Goal: Obtain resource: Download file/media

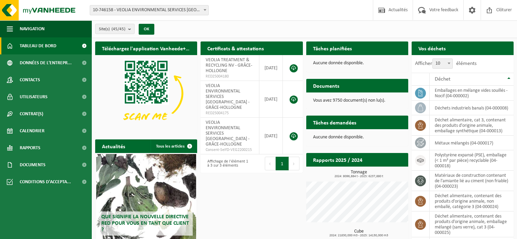
click at [204, 11] on span at bounding box center [204, 9] width 7 height 9
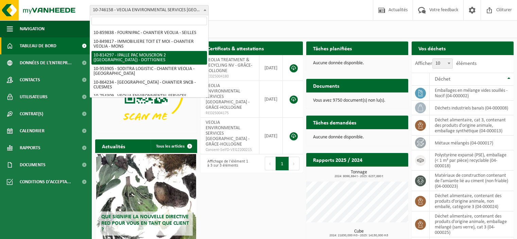
scroll to position [307, 0]
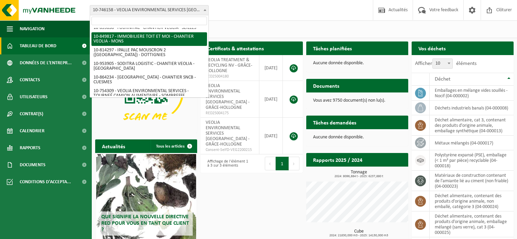
click at [135, 23] on input "search" at bounding box center [148, 21] width 115 height 8
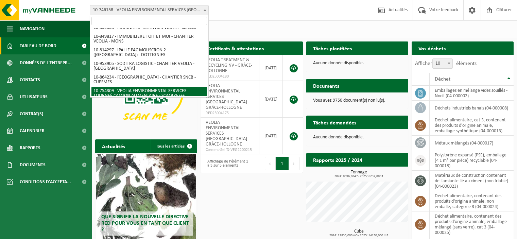
select select "95907"
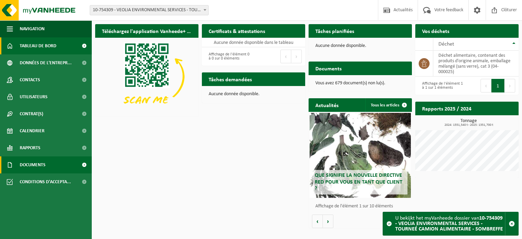
click at [47, 161] on link "Documents" at bounding box center [46, 164] width 92 height 17
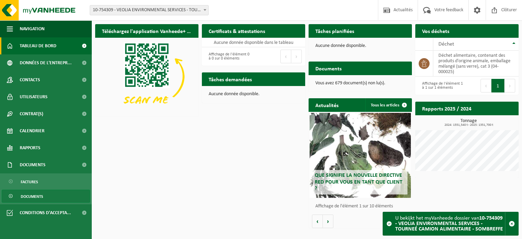
click at [34, 194] on span "Documents" at bounding box center [32, 196] width 22 height 13
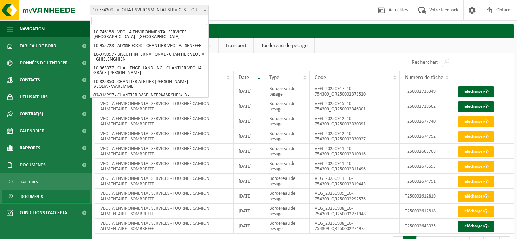
click at [169, 8] on span "10-754309 - VEOLIA ENVIRONMENTAL SERVICES - TOURNEÉ CAMION ALIMENTAIRE - SOMBRE…" at bounding box center [149, 10] width 118 height 10
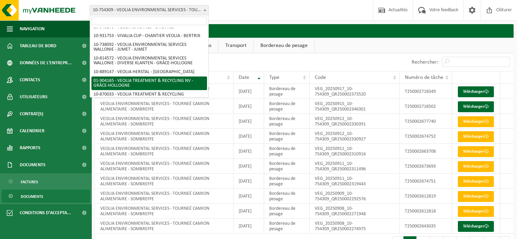
scroll to position [486, 0]
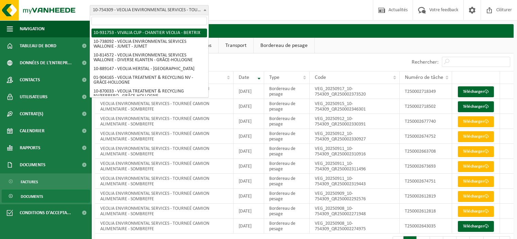
click at [131, 18] on input "search" at bounding box center [148, 21] width 115 height 8
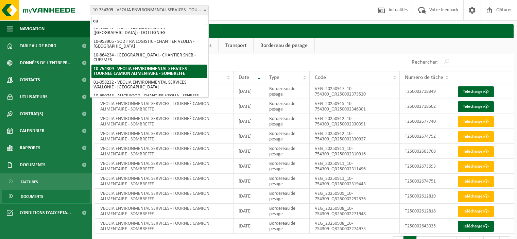
scroll to position [0, 0]
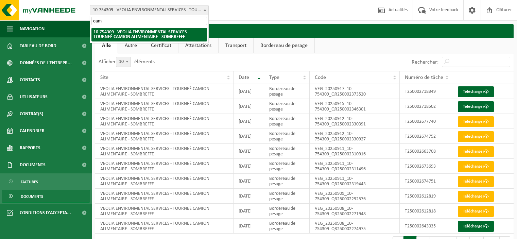
type input "cam"
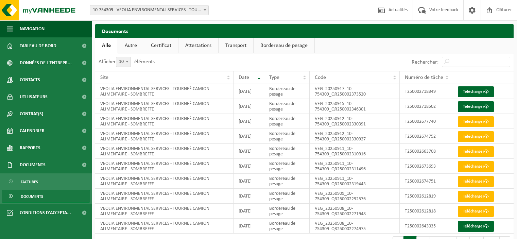
click at [137, 16] on div "Site: 10-746158 - VEOLIA ENVIRONMENTAL SERVICES WALLONIE - GRÂCE-HOLLOGNE 10-95…" at bounding box center [258, 10] width 517 height 21
click at [135, 7] on span "10-754309 - VEOLIA ENVIRONMENTAL SERVICES - TOURNEÉ CAMION ALIMENTAIRE - SOMBRE…" at bounding box center [149, 10] width 118 height 10
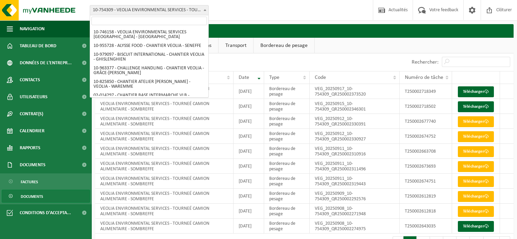
scroll to position [329, 0]
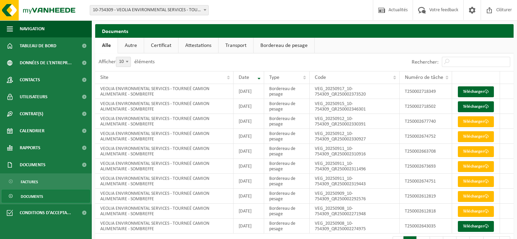
click at [82, 195] on link "Documents" at bounding box center [46, 196] width 88 height 13
click at [34, 200] on span "Documents" at bounding box center [32, 196] width 22 height 13
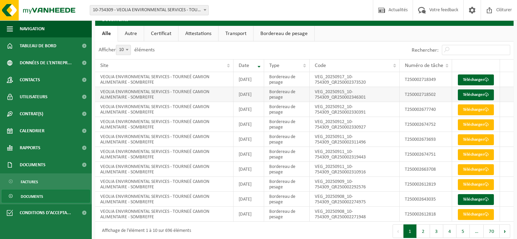
scroll to position [13, 0]
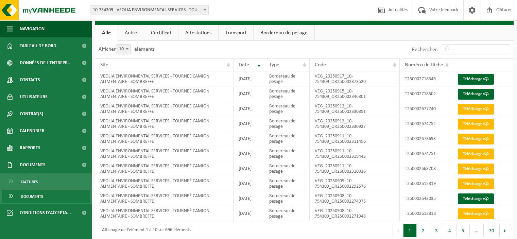
click at [37, 197] on span "Documents" at bounding box center [32, 196] width 22 height 13
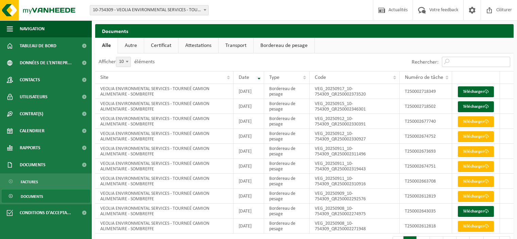
click at [471, 62] on input "Rechercher:" at bounding box center [476, 62] width 68 height 10
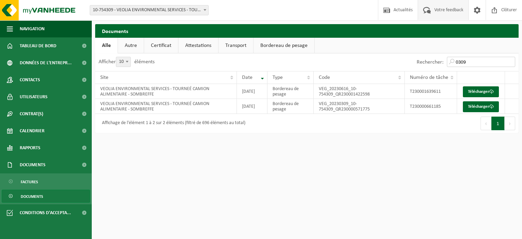
type input "0309"
click at [489, 94] on span at bounding box center [491, 91] width 4 height 4
